Goal: Task Accomplishment & Management: Complete application form

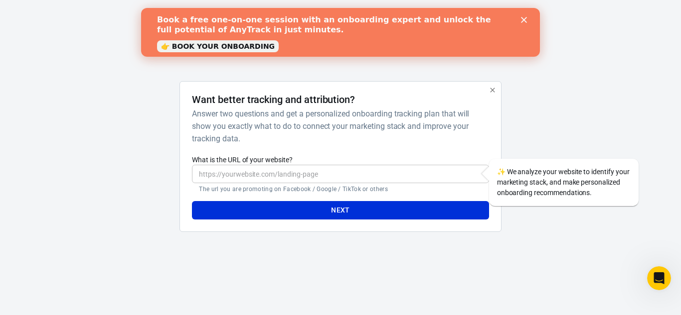
click at [524, 19] on polygon "Close" at bounding box center [524, 20] width 6 height 6
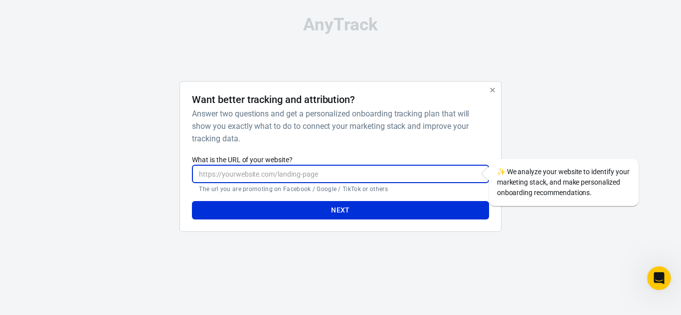
click at [397, 178] on input "What is the URL of your website?" at bounding box center [340, 174] width 296 height 18
paste input "[URL][DOMAIN_NAME]"
type input "[URL][DOMAIN_NAME]"
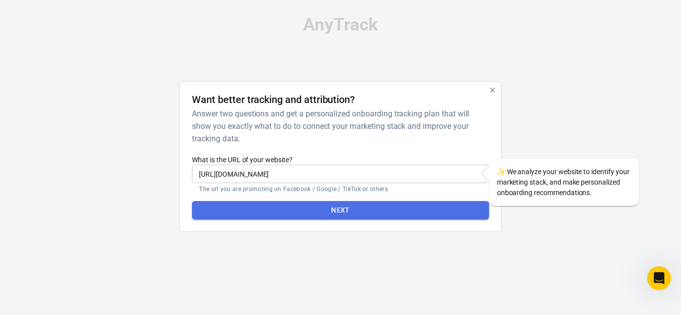
click at [389, 209] on button "Next" at bounding box center [340, 210] width 296 height 18
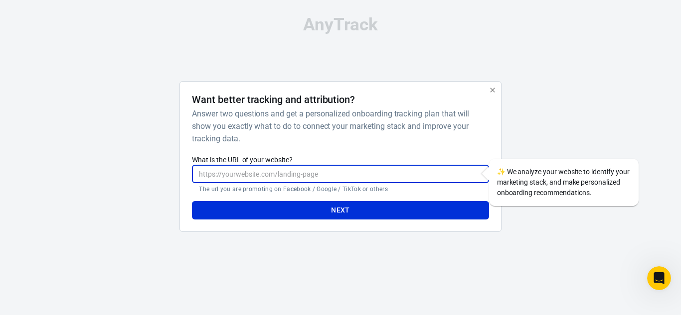
click at [296, 175] on input "What is the URL of your website?" at bounding box center [340, 174] width 296 height 18
